Goal: Information Seeking & Learning: Find specific fact

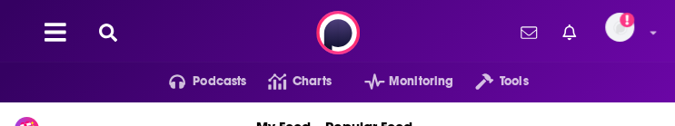
click at [422, 45] on div "Podcasts Charts Monitoring Tools For Business For Podcasters More Add a profile…" at bounding box center [337, 32] width 675 height 65
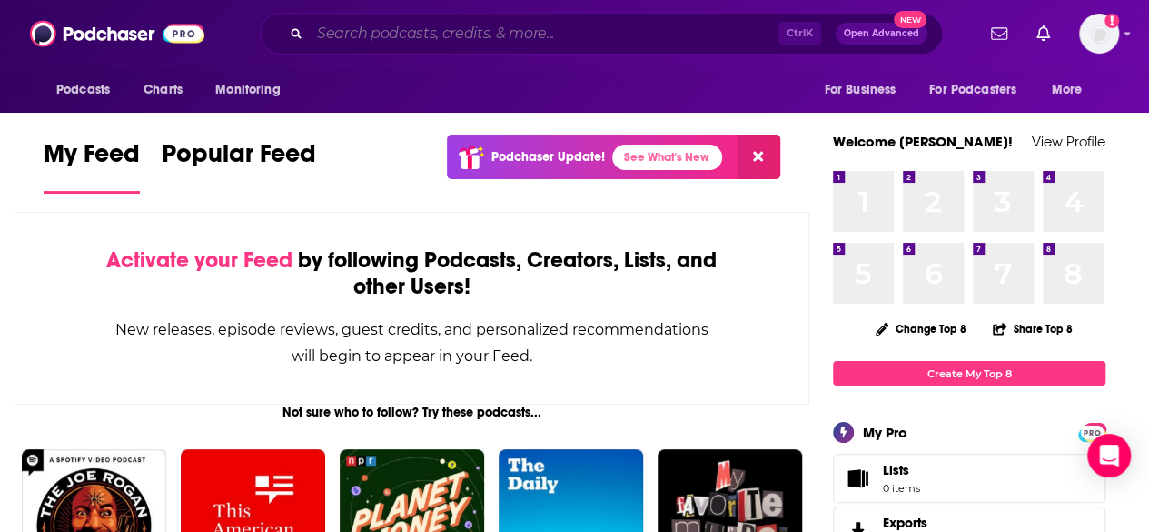
click at [482, 39] on input "Search podcasts, credits, & more..." at bounding box center [544, 33] width 469 height 29
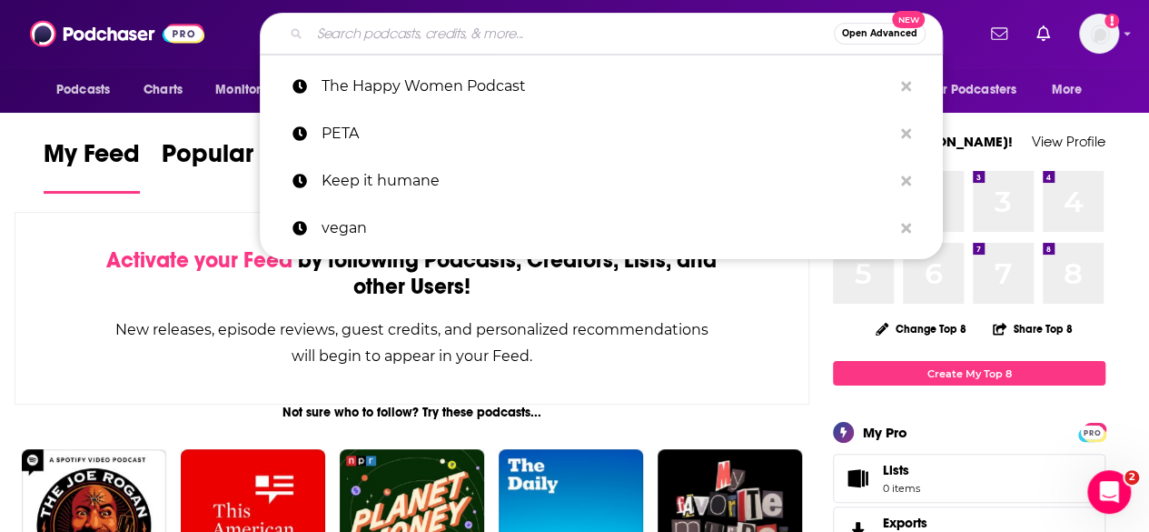
paste input "Endless Thread"
type input "Endless Thread"
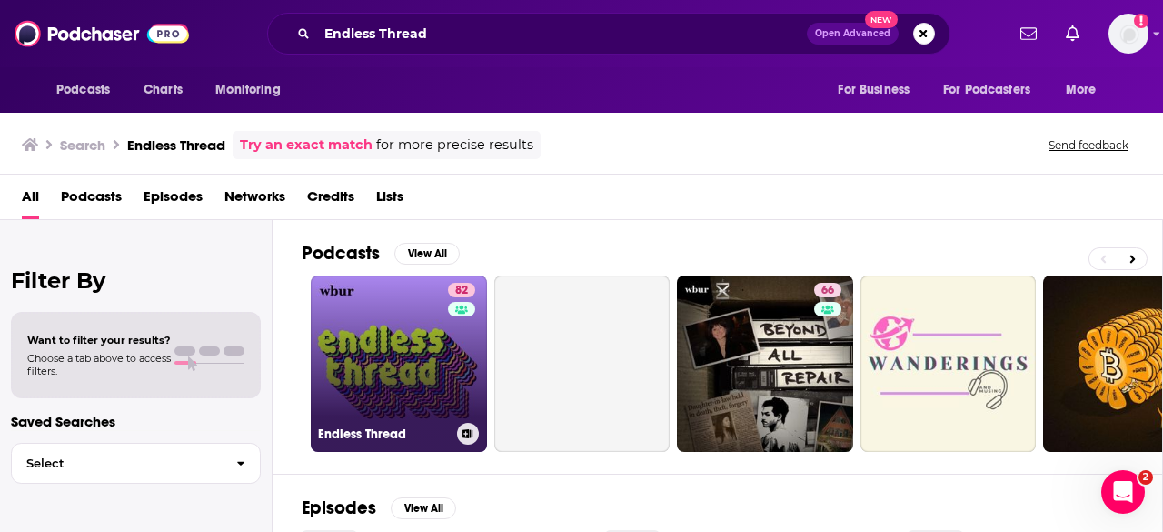
click at [428, 125] on link "82 Endless Thread" at bounding box center [399, 363] width 176 height 176
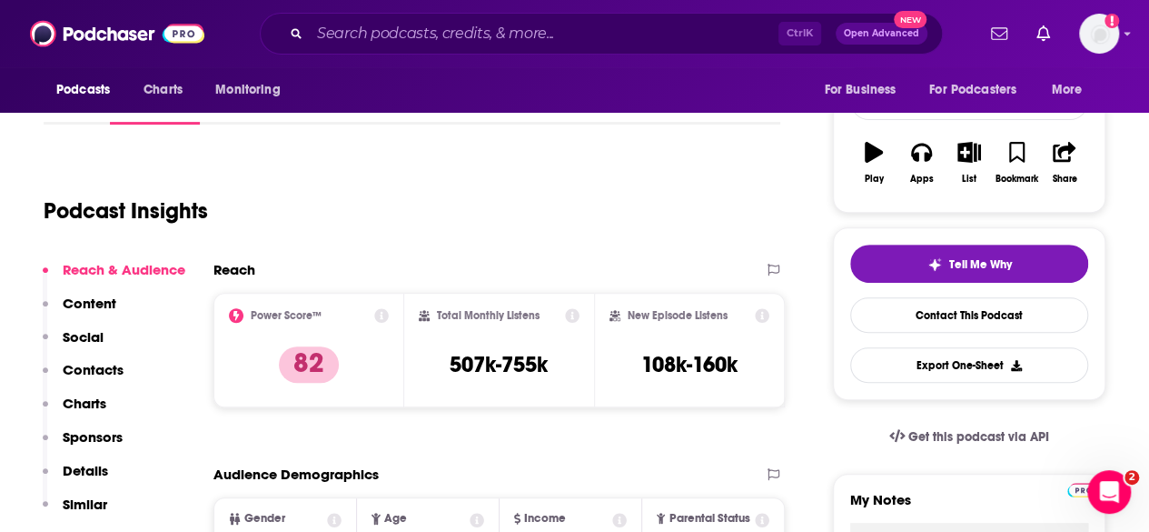
scroll to position [273, 0]
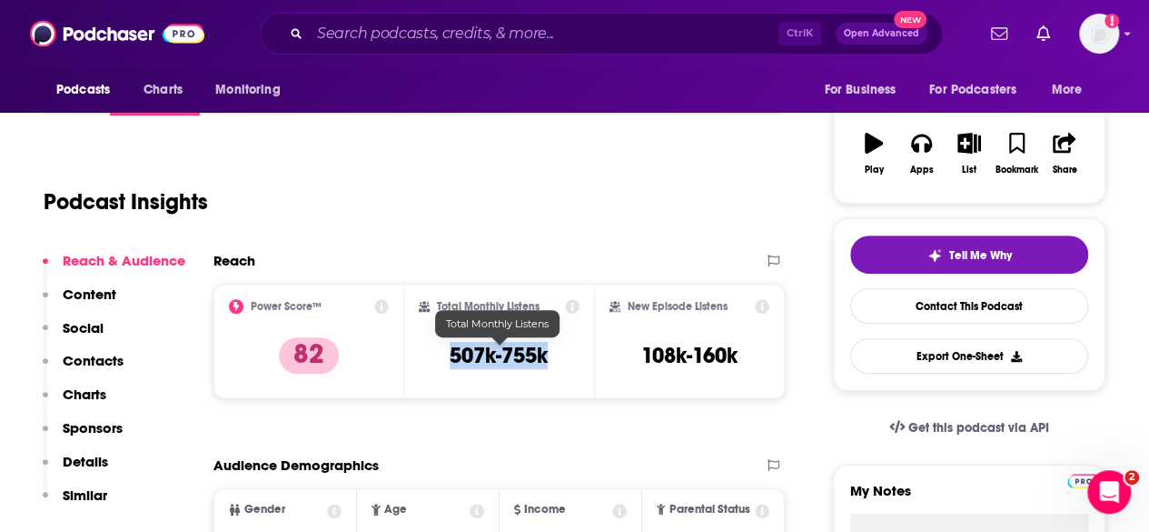
drag, startPoint x: 561, startPoint y: 356, endPoint x: 438, endPoint y: 366, distance: 123.1
click at [438, 125] on div "Total Monthly Listens 507k-755k" at bounding box center [500, 341] width 162 height 84
copy h3 "507k-755k"
click at [560, 125] on div "Total Monthly Listens 507k-755k" at bounding box center [500, 341] width 162 height 84
drag, startPoint x: 561, startPoint y: 355, endPoint x: 446, endPoint y: 366, distance: 115.9
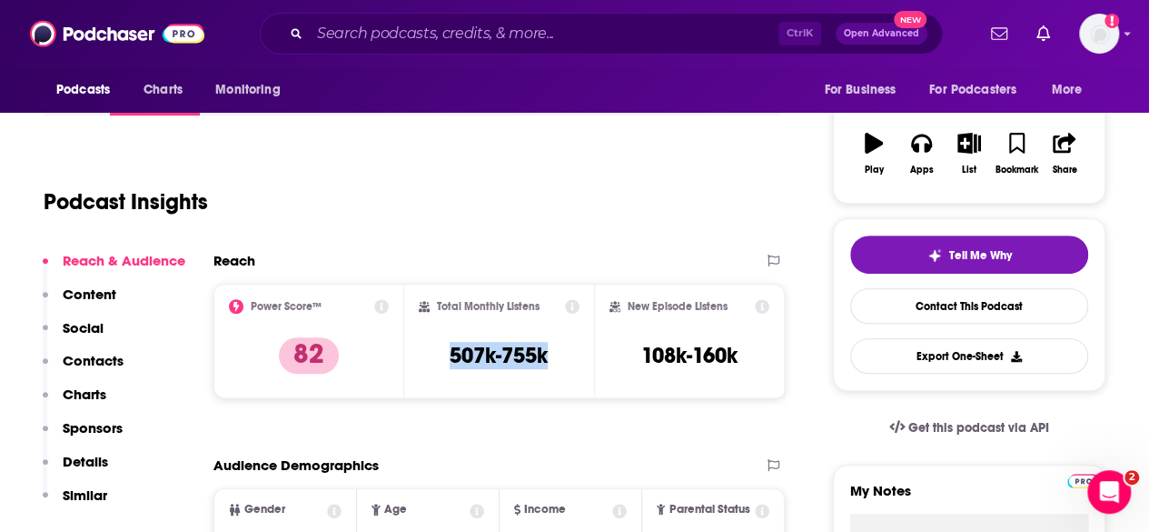
click at [446, 125] on div "Total Monthly Listens 507k-755k" at bounding box center [500, 341] width 162 height 84
copy h3 "507k-755k"
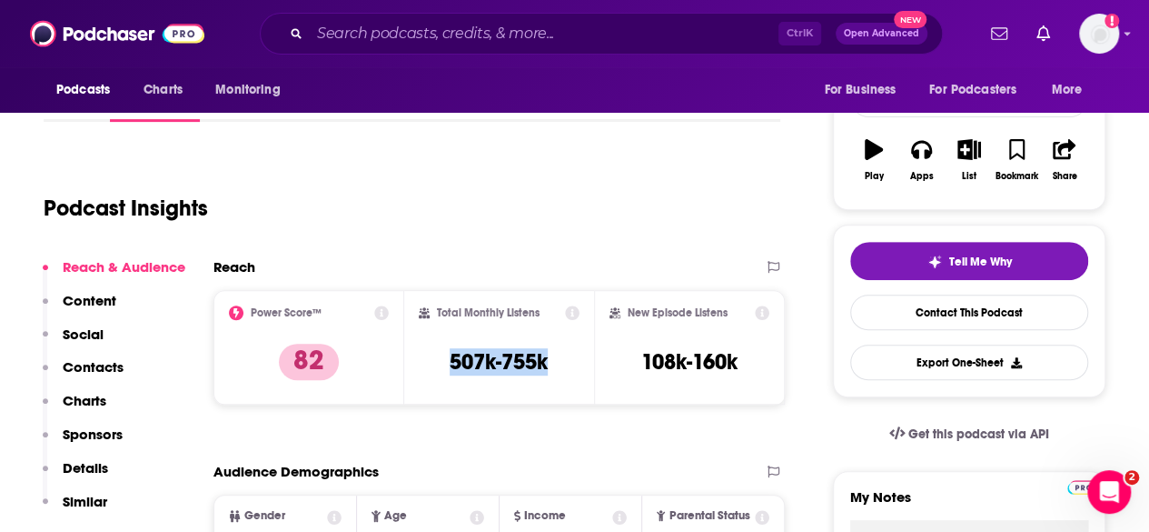
scroll to position [0, 0]
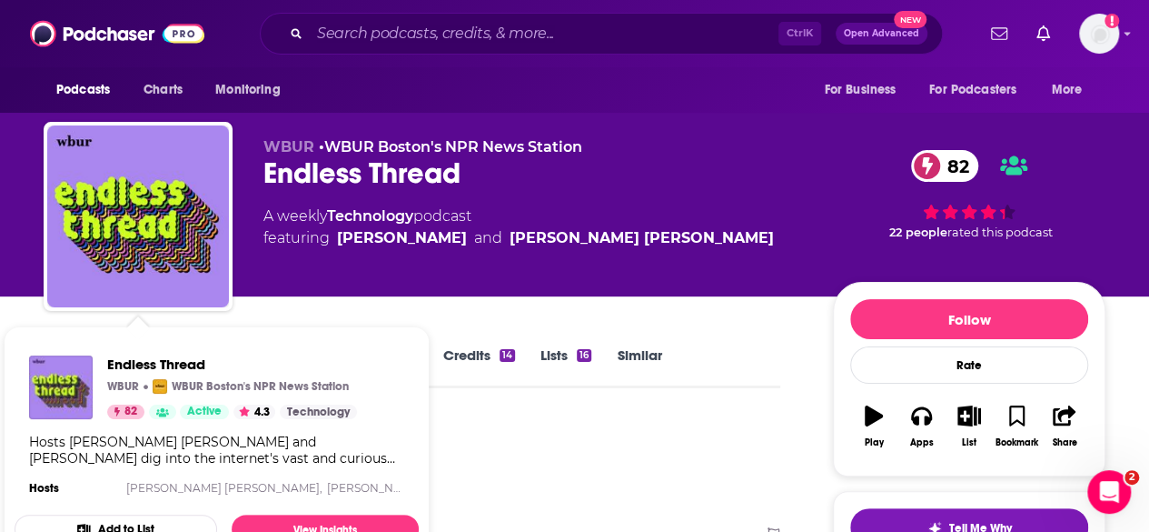
drag, startPoint x: 628, startPoint y: 435, endPoint x: 203, endPoint y: 397, distance: 426.9
click at [626, 125] on div "Podcast Insights" at bounding box center [405, 463] width 722 height 93
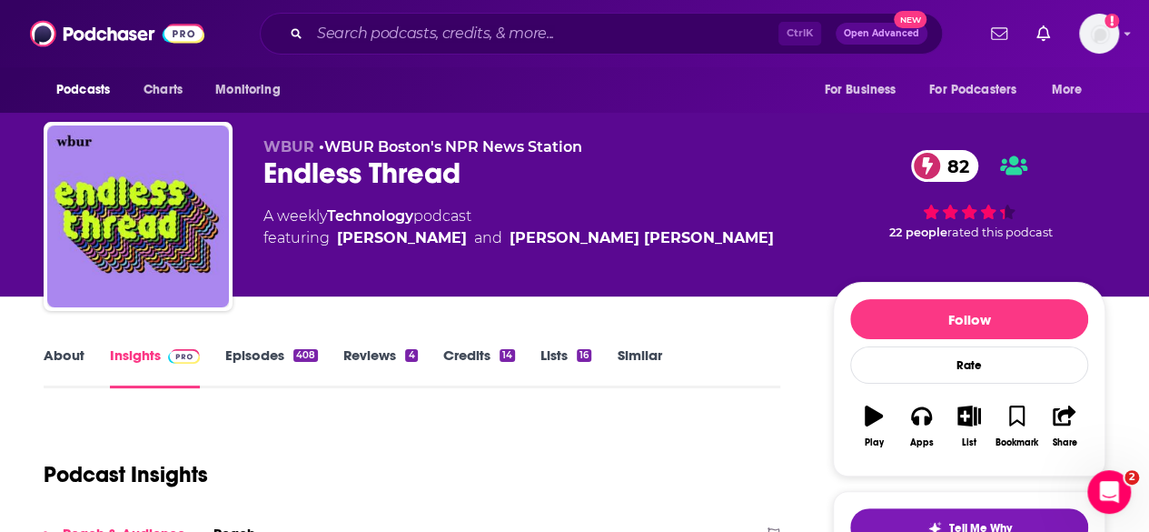
click at [60, 125] on link "About" at bounding box center [64, 367] width 41 height 42
